Goal: Participate in discussion

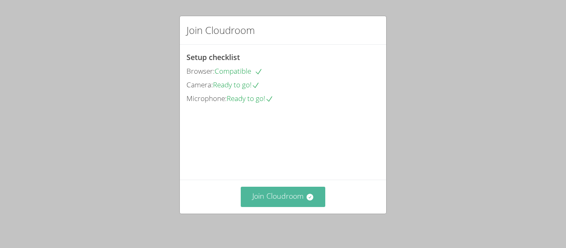
click at [292, 204] on button "Join Cloudroom" at bounding box center [283, 197] width 85 height 20
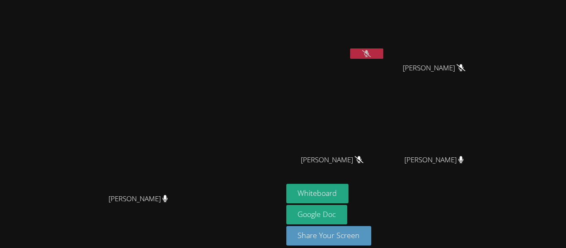
click at [371, 53] on icon at bounding box center [366, 53] width 9 height 7
click at [349, 195] on button "Whiteboard" at bounding box center [318, 193] width 63 height 19
click at [371, 56] on icon at bounding box center [366, 53] width 9 height 7
click at [384, 50] on button at bounding box center [366, 54] width 33 height 10
click at [371, 57] on icon at bounding box center [366, 53] width 9 height 7
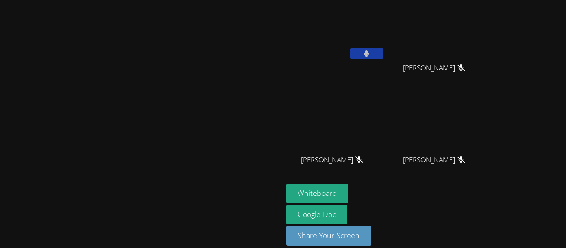
click at [370, 51] on icon at bounding box center [367, 53] width 5 height 7
click at [371, 53] on icon at bounding box center [366, 53] width 9 height 7
click at [385, 48] on video at bounding box center [336, 31] width 99 height 56
click at [384, 58] on button at bounding box center [366, 54] width 33 height 10
click at [371, 56] on icon at bounding box center [366, 53] width 9 height 7
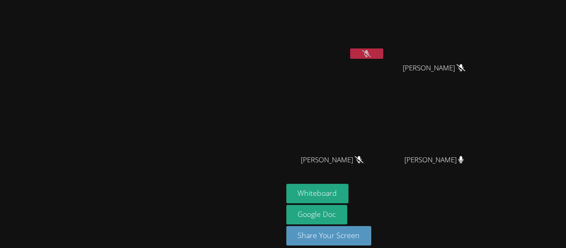
click at [384, 56] on button at bounding box center [366, 54] width 33 height 10
click at [384, 54] on button at bounding box center [366, 54] width 33 height 10
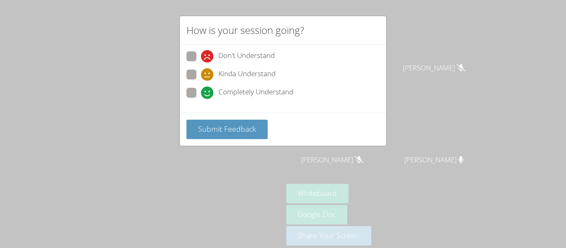
click at [241, 75] on span "Kinda Understand" at bounding box center [247, 74] width 57 height 12
click at [208, 75] on input "Kinda Understand" at bounding box center [204, 73] width 7 height 7
radio input "true"
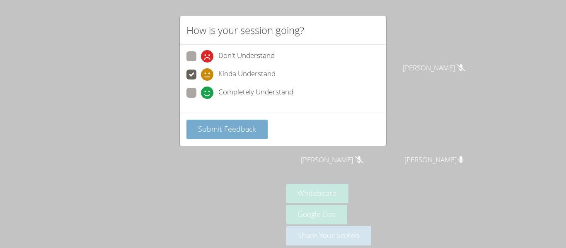
click at [234, 124] on button "Submit Feedback" at bounding box center [227, 129] width 81 height 19
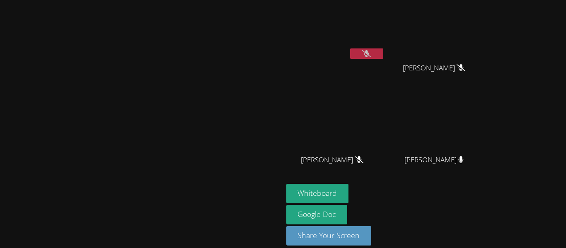
click at [384, 58] on button at bounding box center [366, 54] width 33 height 10
click at [371, 50] on icon at bounding box center [366, 53] width 9 height 7
click at [371, 57] on icon at bounding box center [366, 53] width 9 height 7
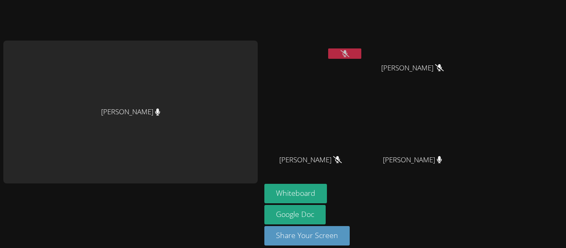
click at [347, 53] on icon at bounding box center [345, 53] width 9 height 7
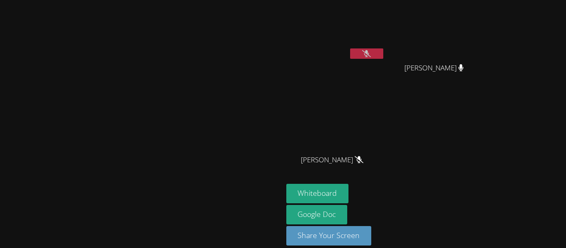
click at [371, 56] on icon at bounding box center [366, 53] width 9 height 7
click at [371, 52] on icon at bounding box center [366, 53] width 9 height 7
click at [371, 53] on icon at bounding box center [366, 53] width 9 height 7
click at [384, 58] on button at bounding box center [366, 54] width 33 height 10
